Goal: Communication & Community: Connect with others

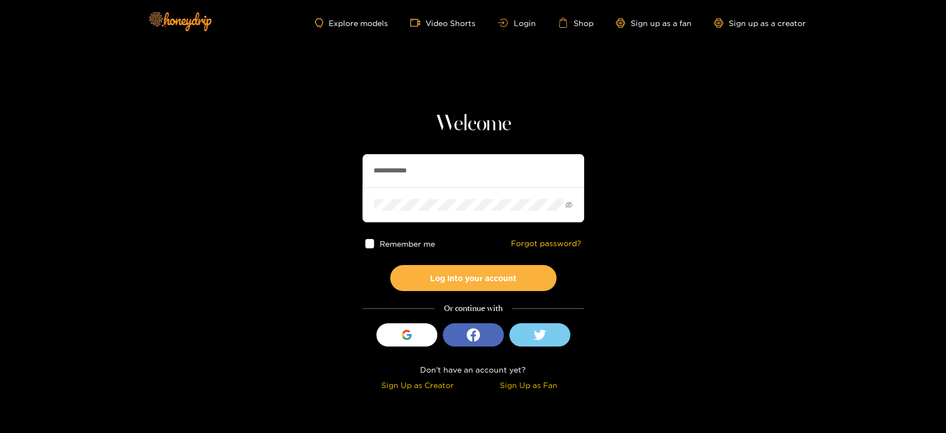
drag, startPoint x: 453, startPoint y: 183, endPoint x: 272, endPoint y: 336, distance: 237.2
click at [269, 160] on section "**********" at bounding box center [473, 197] width 946 height 394
paste input "text"
type input "*******"
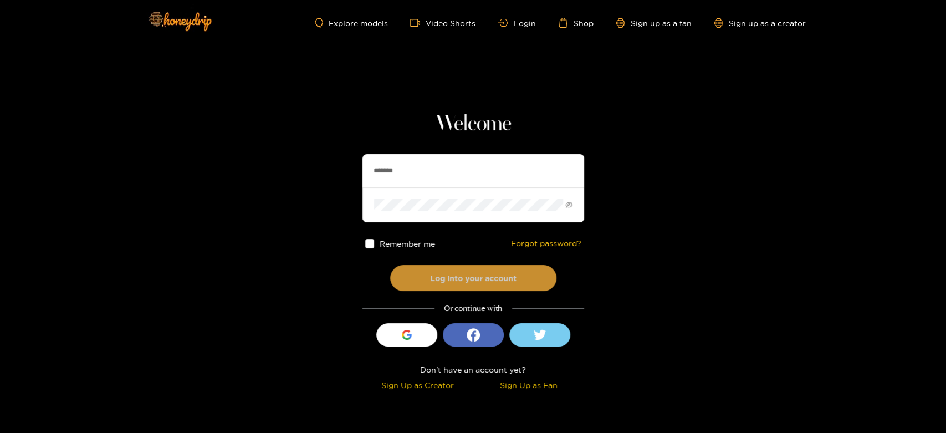
click at [424, 275] on button "Log into your account" at bounding box center [473, 278] width 166 height 26
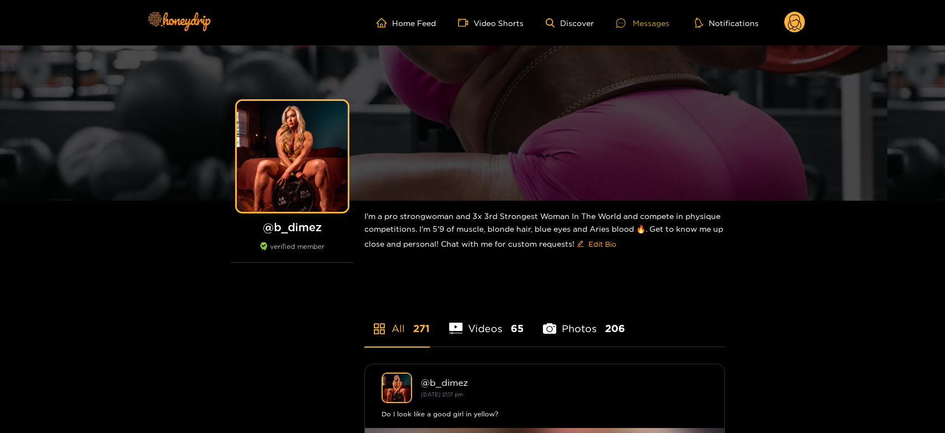
click at [620, 23] on icon at bounding box center [620, 22] width 9 height 9
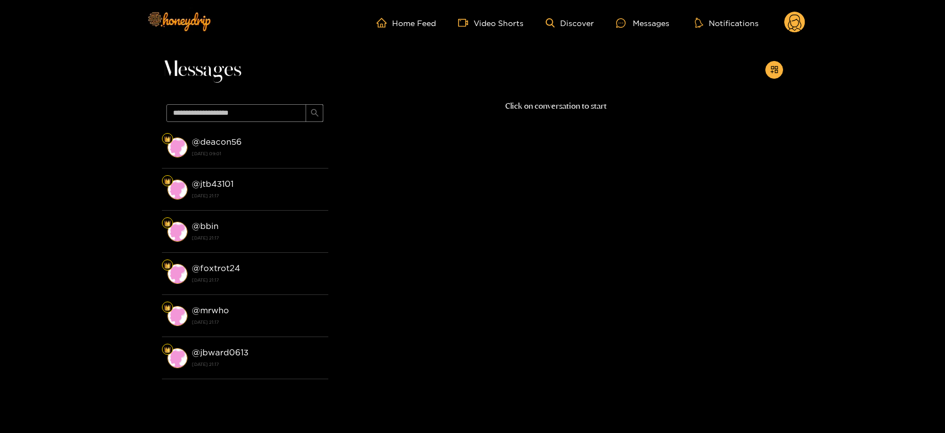
click at [270, 145] on div "@ deacon56 [DATE] 09:01" at bounding box center [257, 147] width 131 height 25
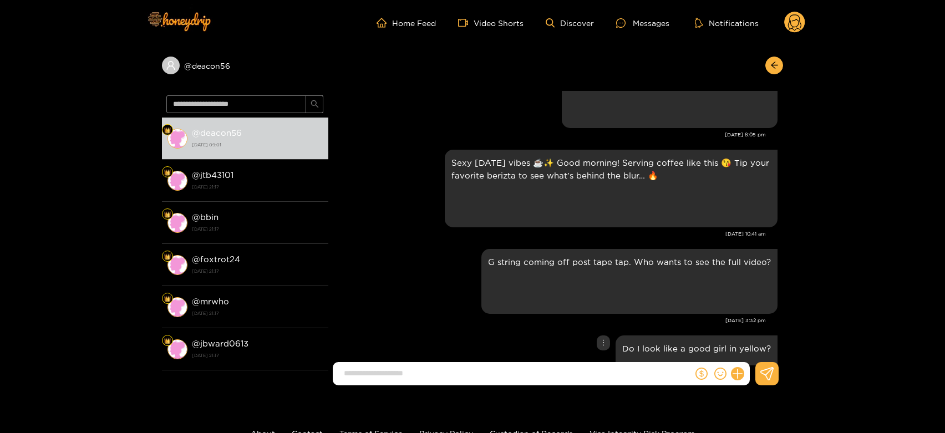
scroll to position [1881, 0]
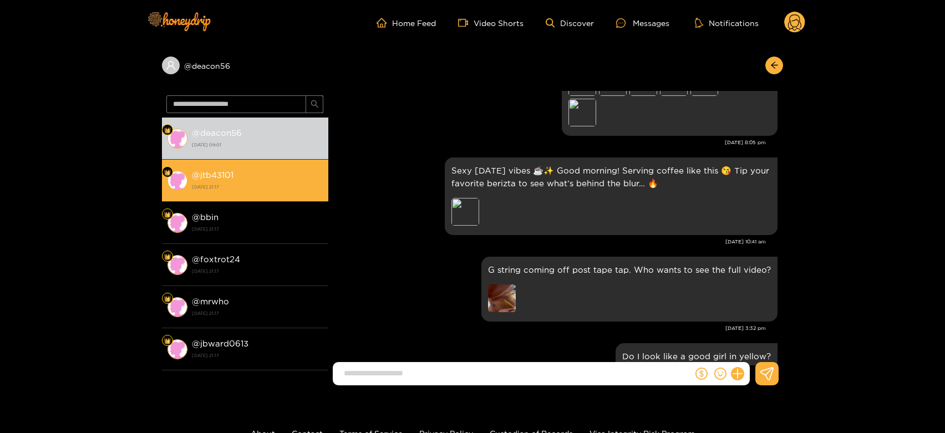
click at [263, 186] on strong "[DATE] 21:17" at bounding box center [257, 187] width 131 height 10
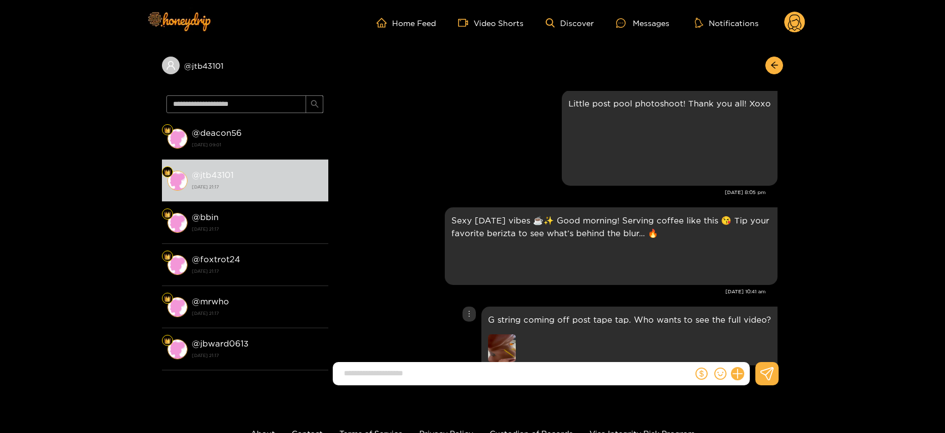
scroll to position [1990, 0]
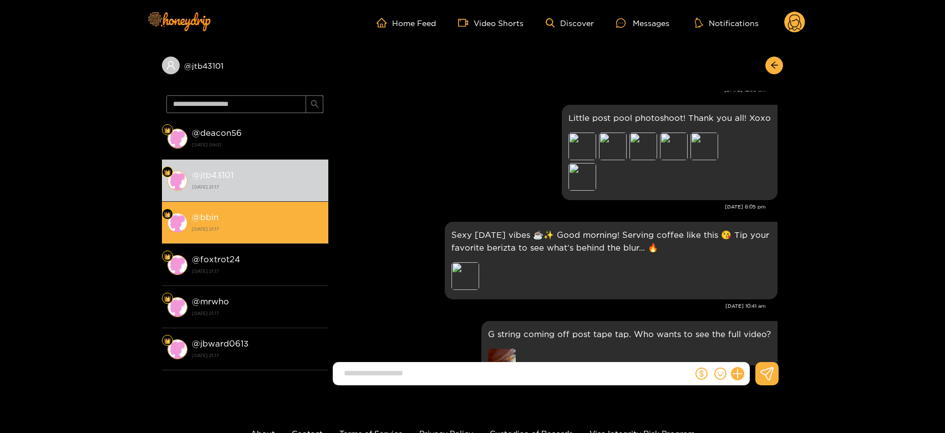
click at [239, 207] on li "@ bbin [DATE] 21:17" at bounding box center [245, 223] width 166 height 42
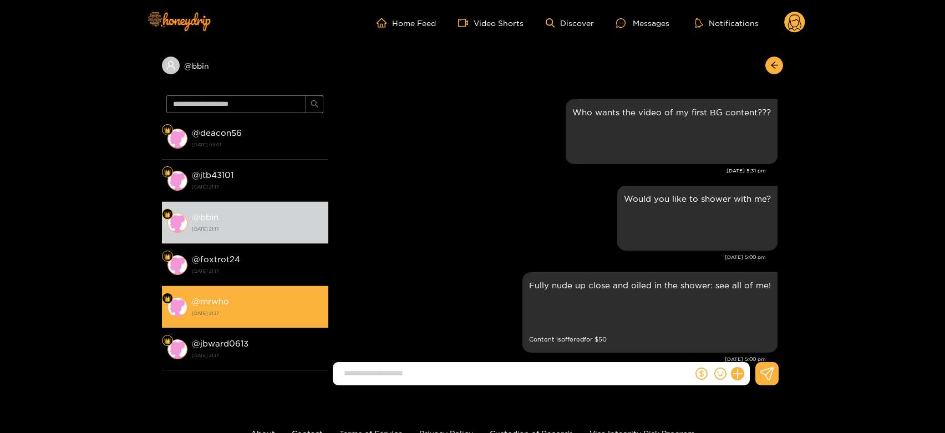
scroll to position [2132, 0]
